Goal: Find specific page/section: Find specific page/section

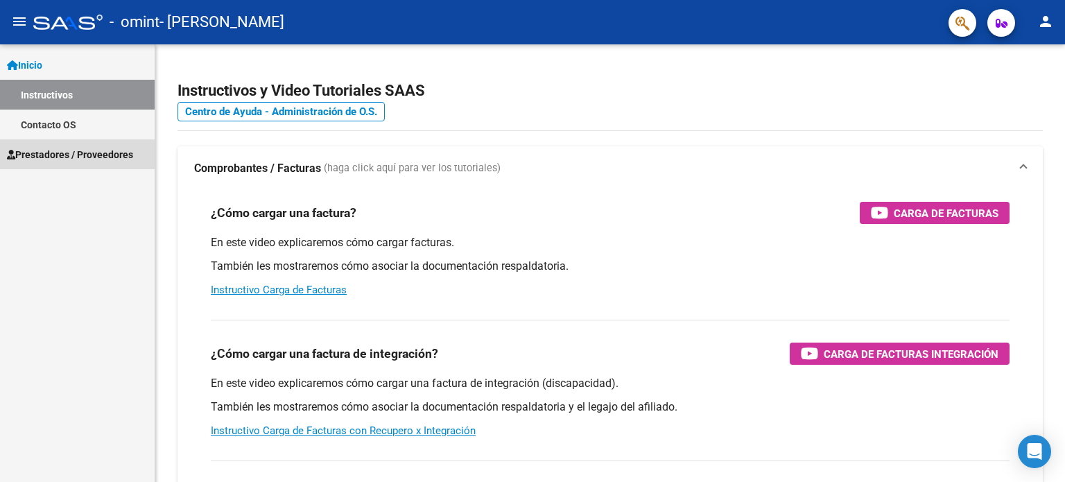
click at [98, 157] on span "Prestadores / Proveedores" at bounding box center [70, 154] width 126 height 15
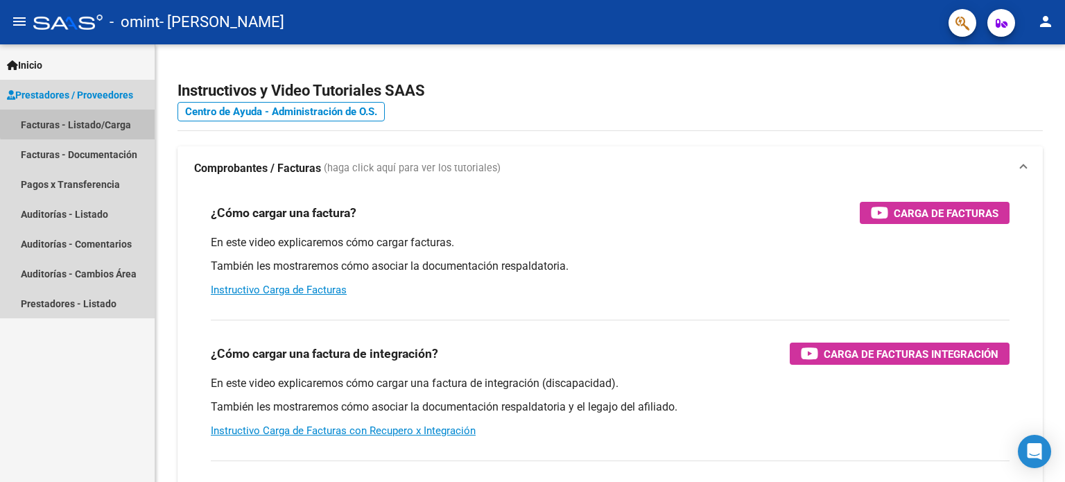
click at [98, 121] on link "Facturas - Listado/Carga" at bounding box center [77, 125] width 155 height 30
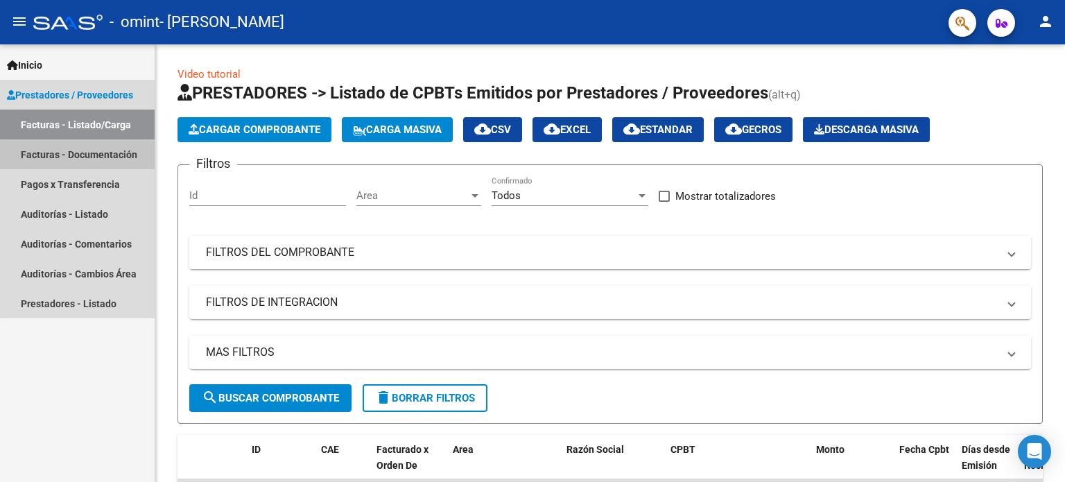
click at [108, 157] on link "Facturas - Documentación" at bounding box center [77, 154] width 155 height 30
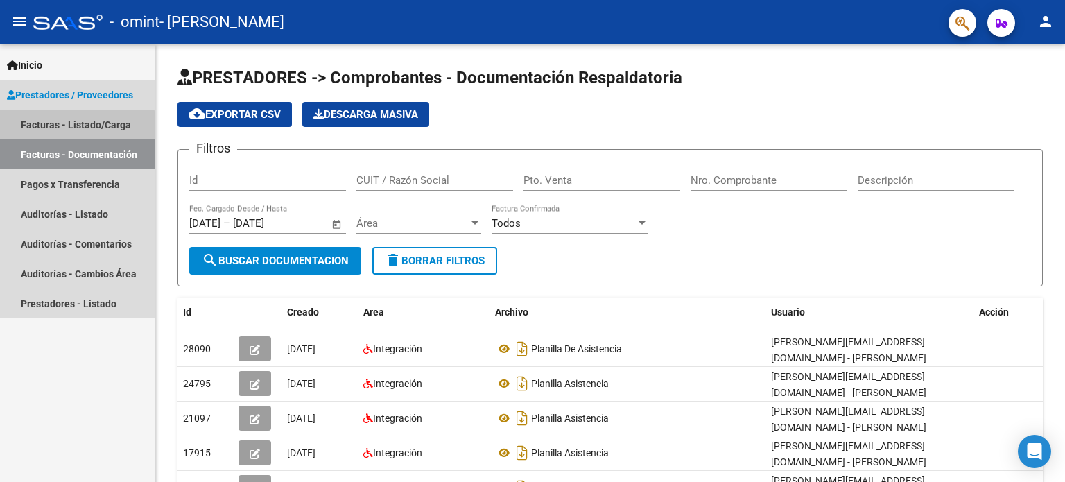
click at [60, 127] on link "Facturas - Listado/Carga" at bounding box center [77, 125] width 155 height 30
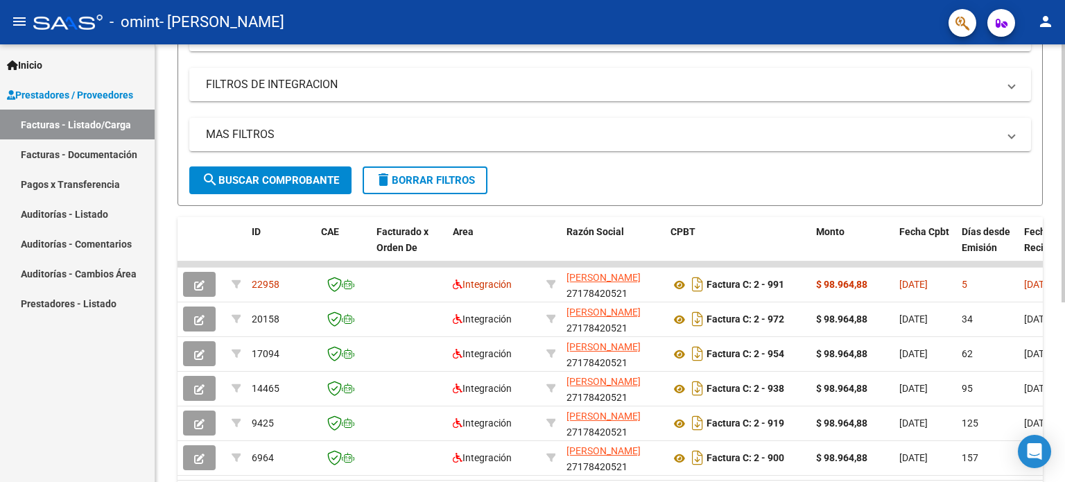
scroll to position [227, 0]
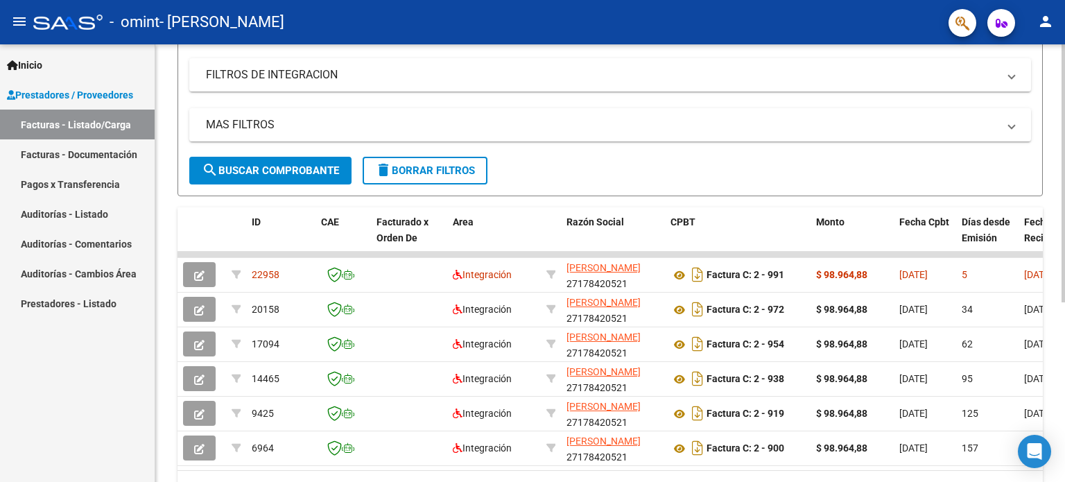
click at [1064, 277] on div at bounding box center [1062, 311] width 3 height 258
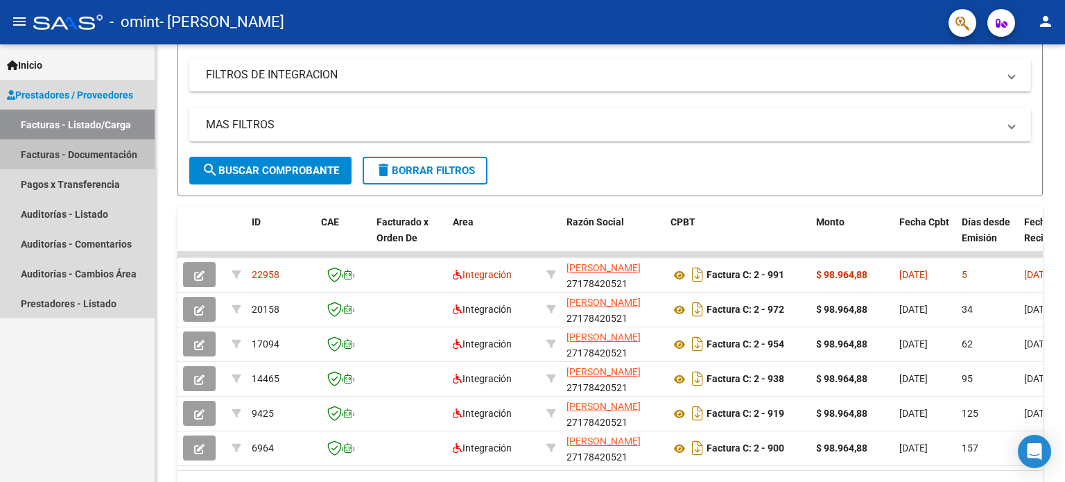
click at [95, 153] on link "Facturas - Documentación" at bounding box center [77, 154] width 155 height 30
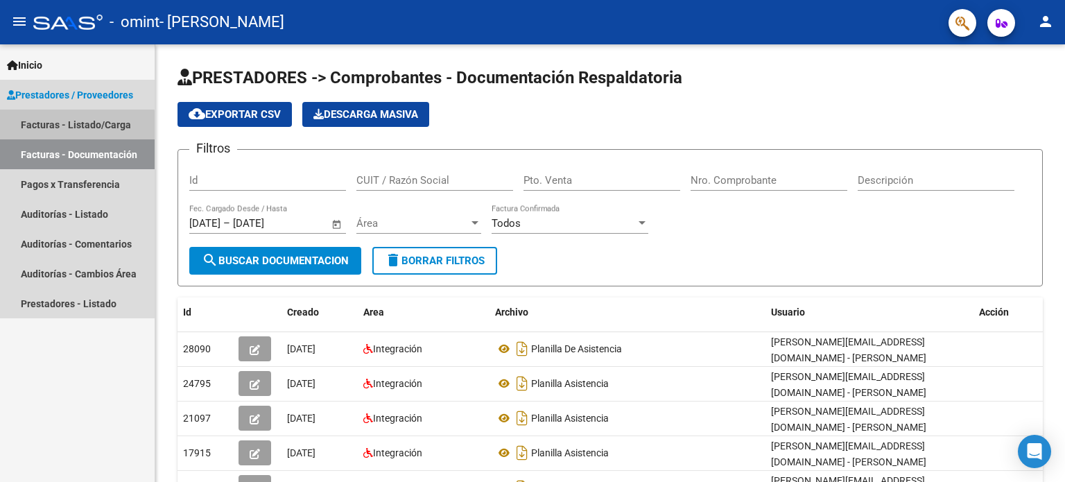
click at [61, 127] on link "Facturas - Listado/Carga" at bounding box center [77, 125] width 155 height 30
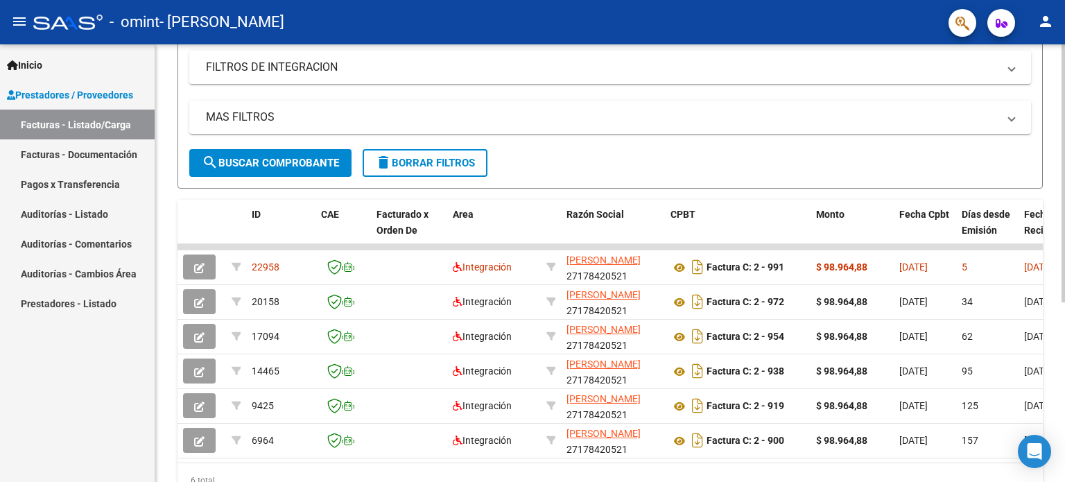
scroll to position [243, 0]
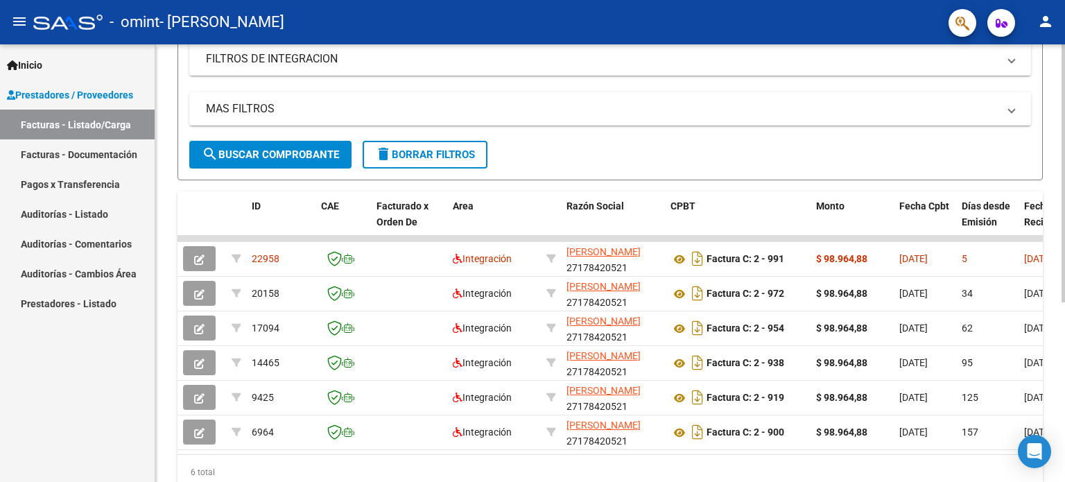
click at [1064, 207] on div at bounding box center [1062, 321] width 3 height 258
